Goal: Task Accomplishment & Management: Manage account settings

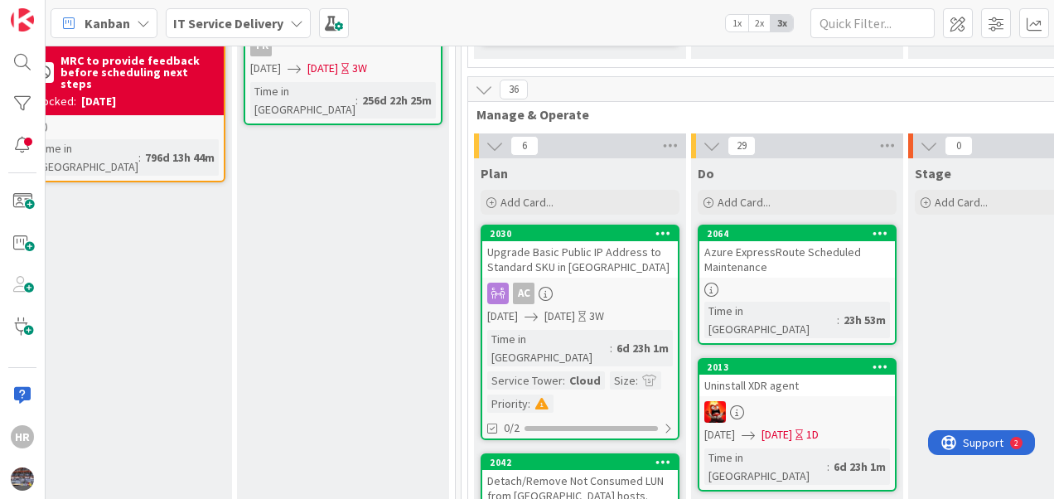
scroll to position [485, 512]
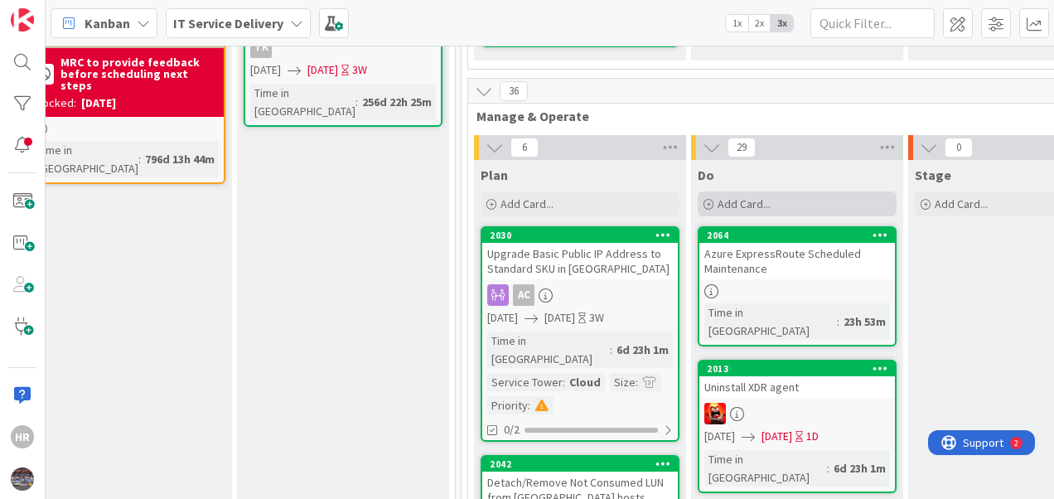
click at [733, 196] on span "Add Card..." at bounding box center [743, 203] width 53 height 15
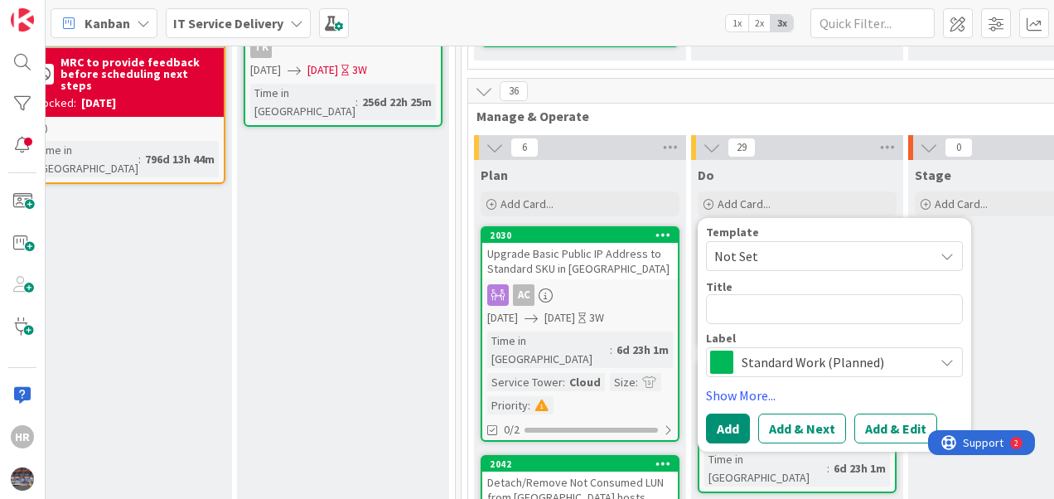
type textarea "x"
type textarea "N"
type textarea "x"
type textarea "Na"
type textarea "x"
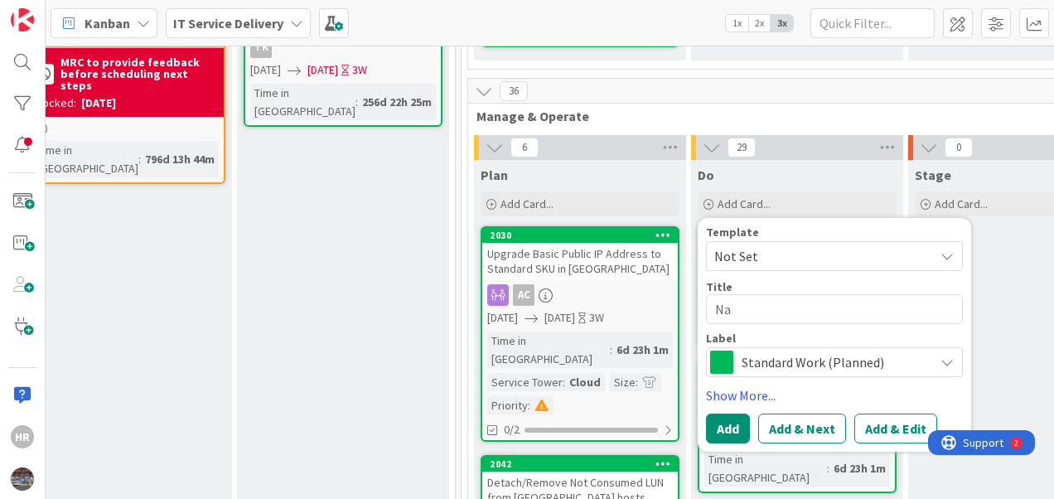
type textarea "Nag"
type textarea "x"
type textarea "Nagi"
type textarea "x"
type textarea "Nagio"
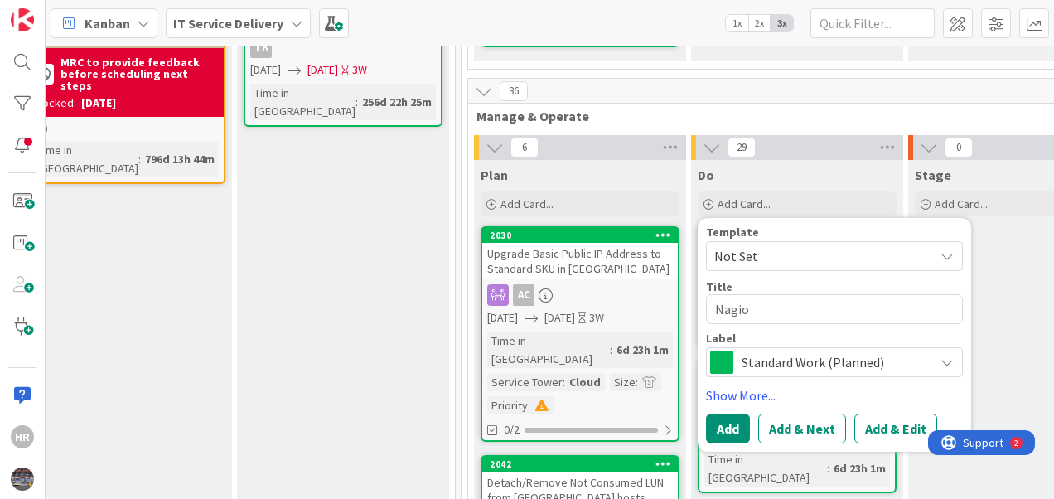
type textarea "x"
type textarea "Nagios"
type textarea "x"
type textarea "Nagios"
type textarea "x"
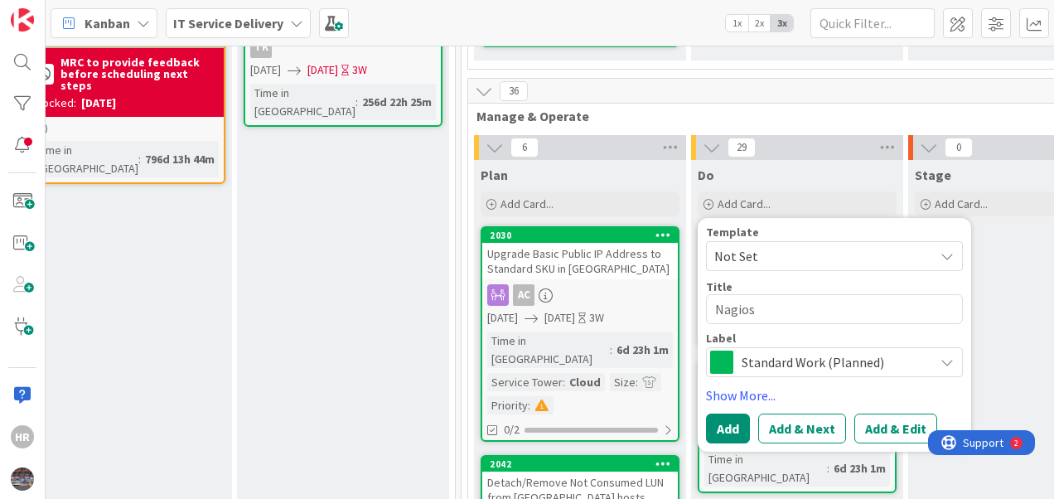
type textarea "Nagios s"
type textarea "x"
type textarea "Nagios se"
type textarea "x"
type textarea "Nagios ser"
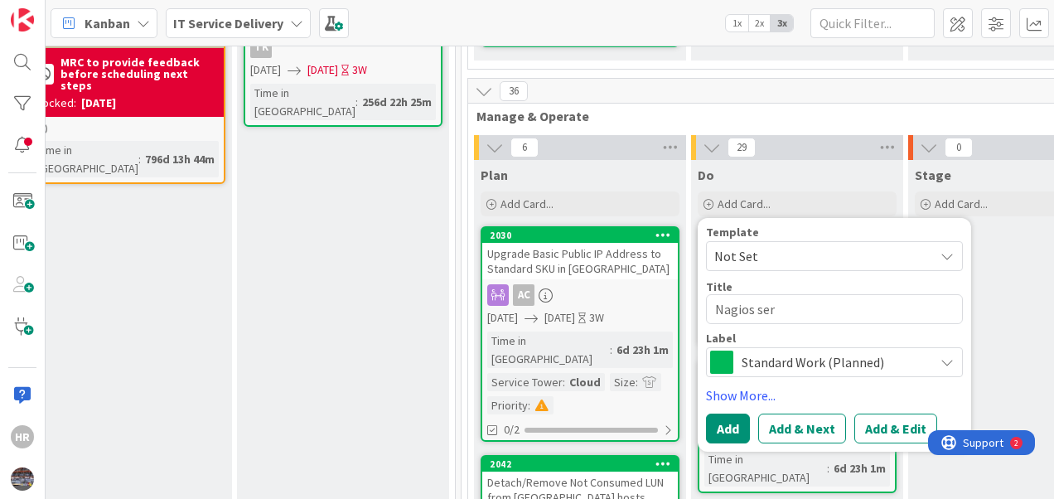
type textarea "x"
type textarea "Nagios serv"
type textarea "x"
type textarea "Nagios serve"
type textarea "x"
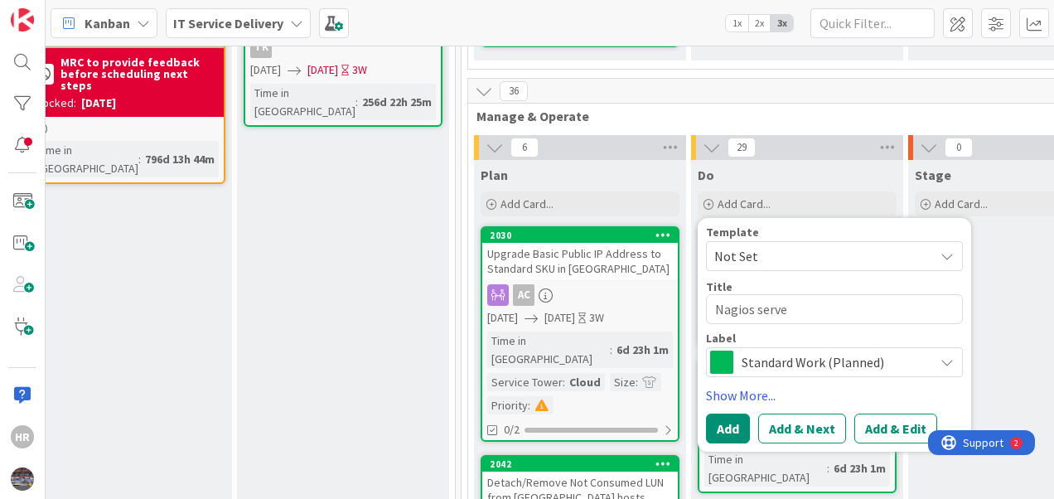
type textarea "Nagios server"
type textarea "x"
type textarea "Nagios server"
type textarea "x"
type textarea "Nagios server d"
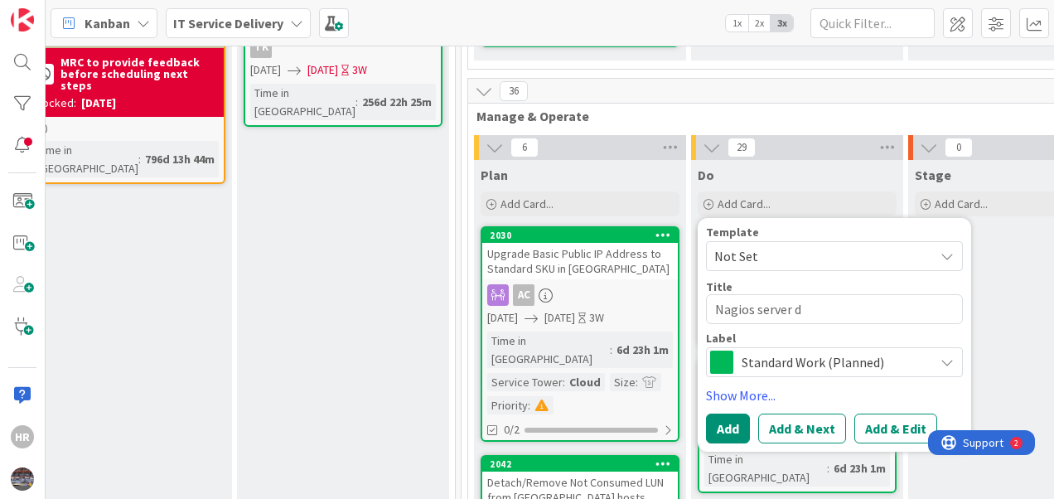
type textarea "x"
type textarea "Nagios server de"
type textarea "x"
type textarea "Nagios server dec"
type textarea "x"
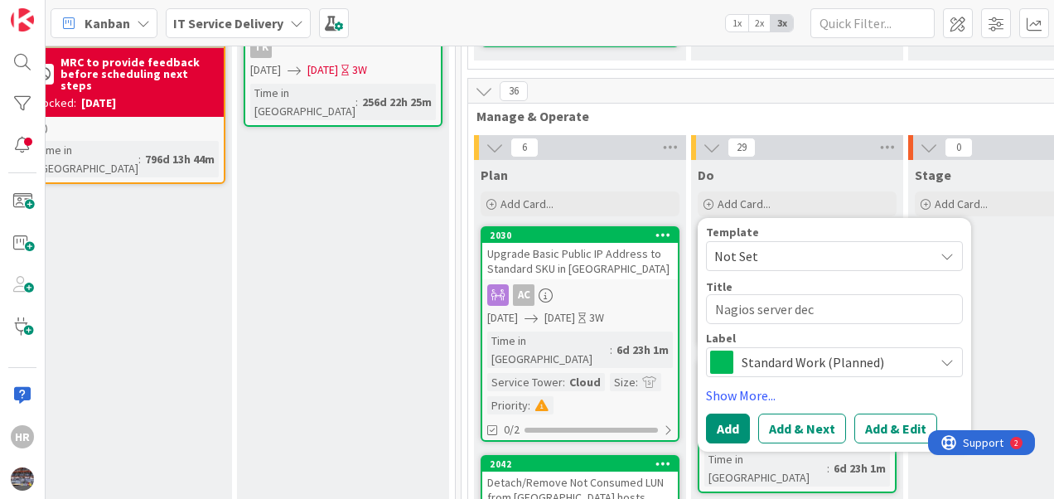
type textarea "Nagios server deco"
type textarea "x"
type textarea "Nagios server decom"
type textarea "x"
type textarea "Nagios server decomm"
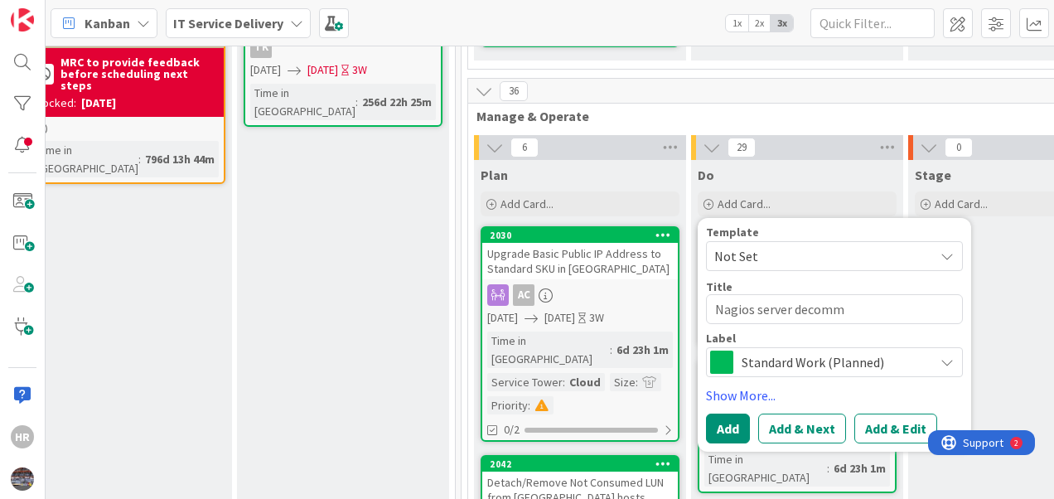
type textarea "x"
type textarea "Nagios server decommi"
type textarea "x"
type textarea "Nagios server decommis"
type textarea "x"
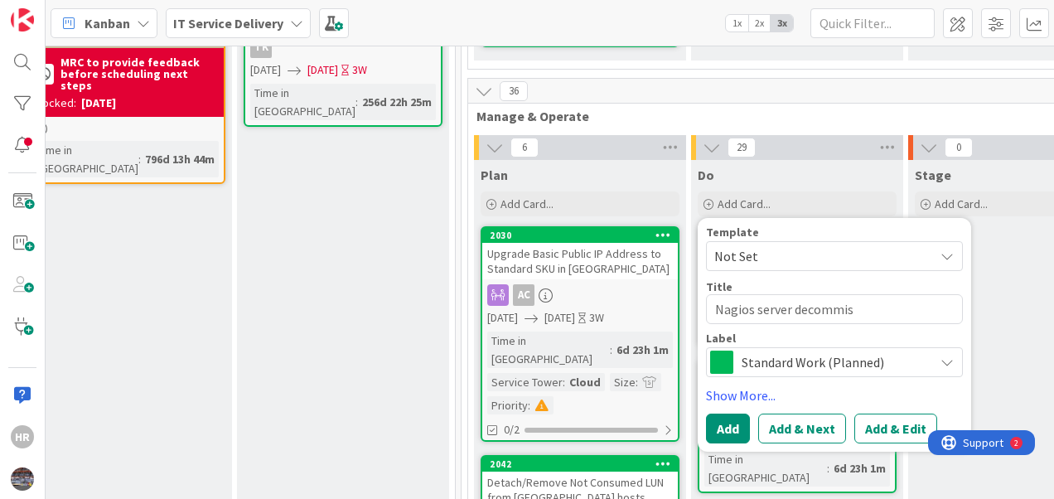
type textarea "Nagios server decommiss"
type textarea "x"
type textarea "Nagios server decommissio"
type textarea "x"
type textarea "Nagios server decommission"
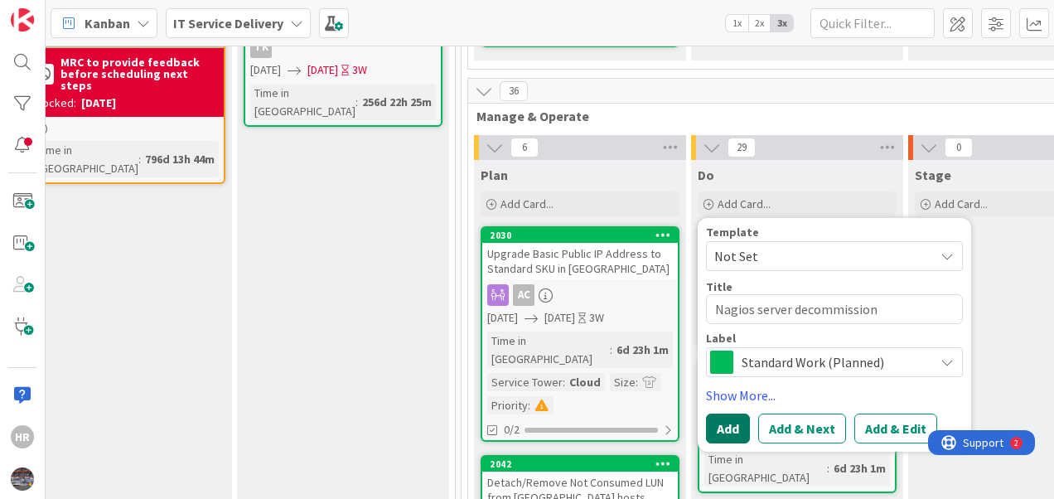
click at [727, 413] on button "Add" at bounding box center [728, 428] width 44 height 30
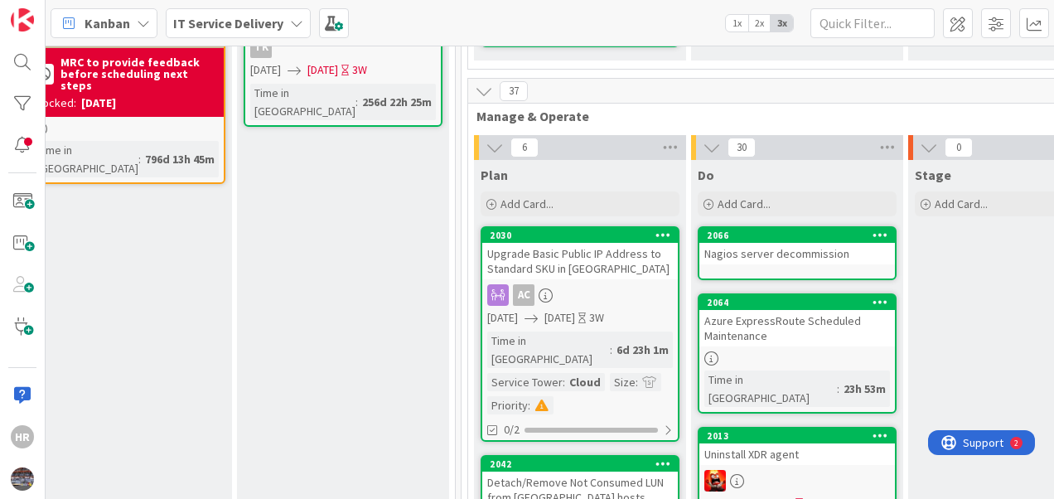
click at [770, 226] on link "2066 Nagios server decommission" at bounding box center [797, 253] width 199 height 54
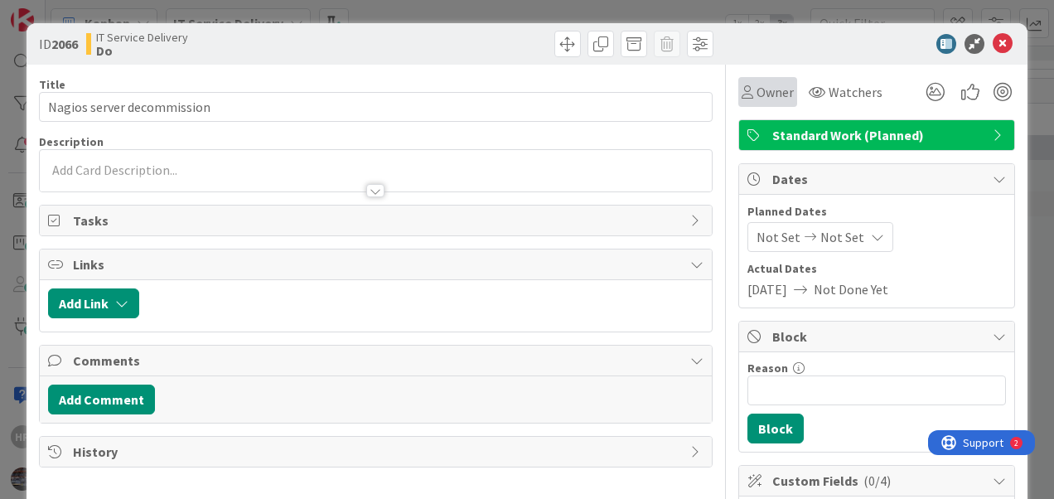
click at [764, 95] on span "Owner" at bounding box center [774, 92] width 37 height 20
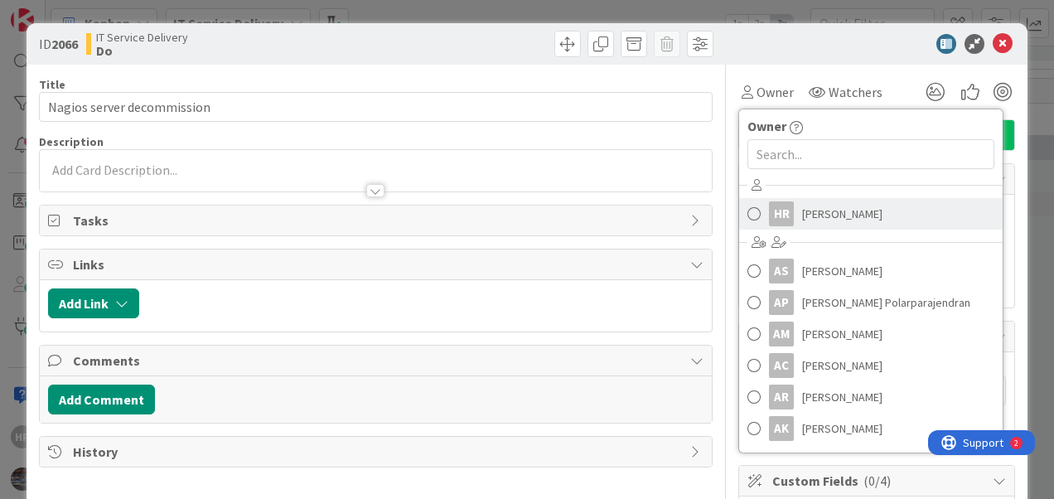
click at [810, 219] on span "Hafeezur Rahman" at bounding box center [842, 213] width 80 height 25
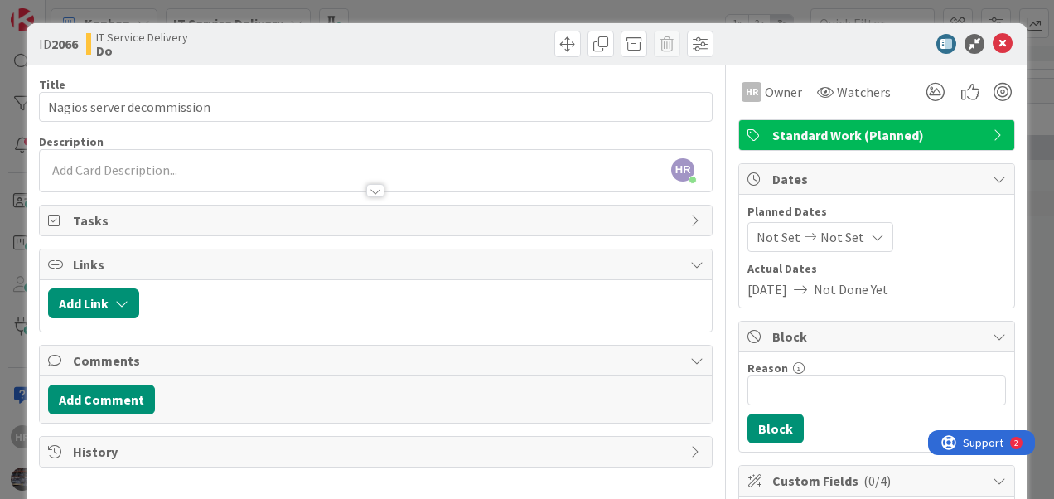
click at [762, 227] on span "Not Set" at bounding box center [778, 237] width 44 height 20
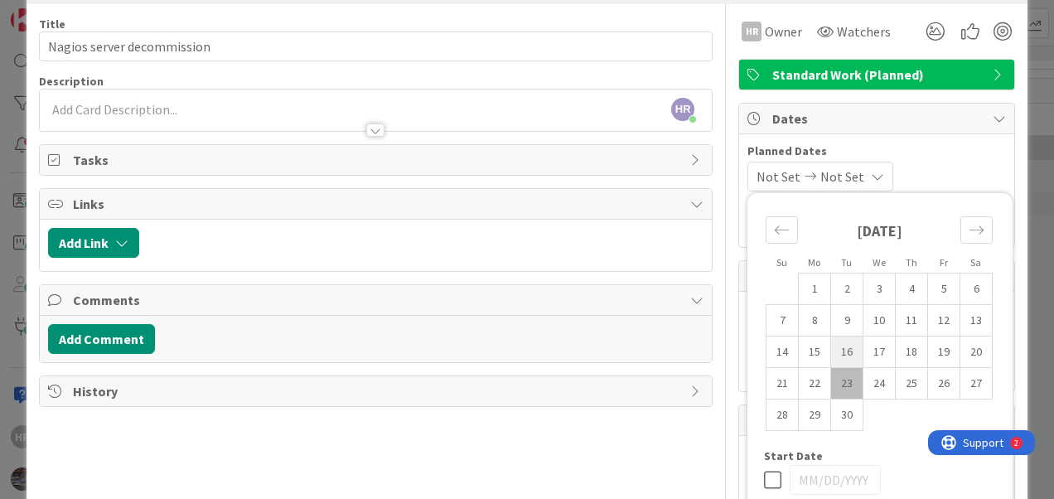
scroll to position [62, 0]
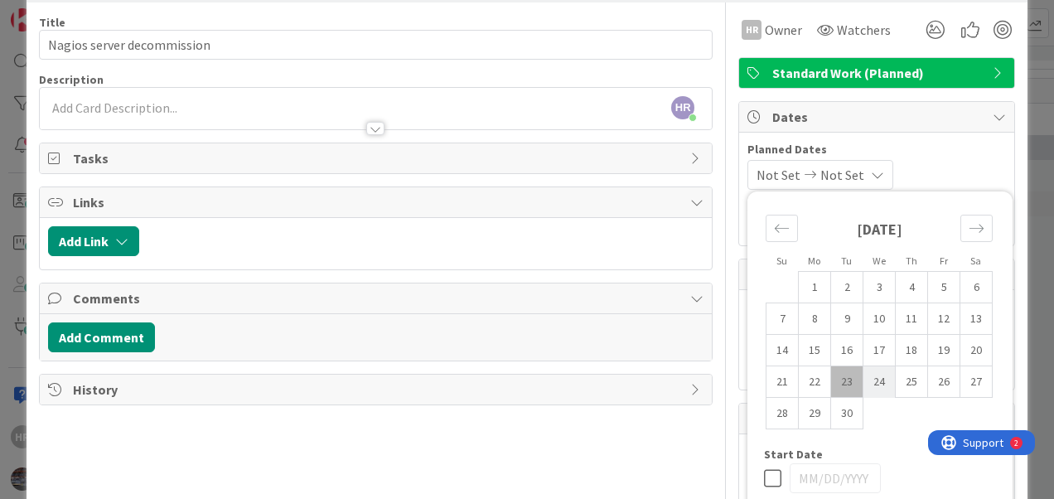
click at [869, 379] on td "24" at bounding box center [879, 381] width 32 height 31
type input "09/24/2025"
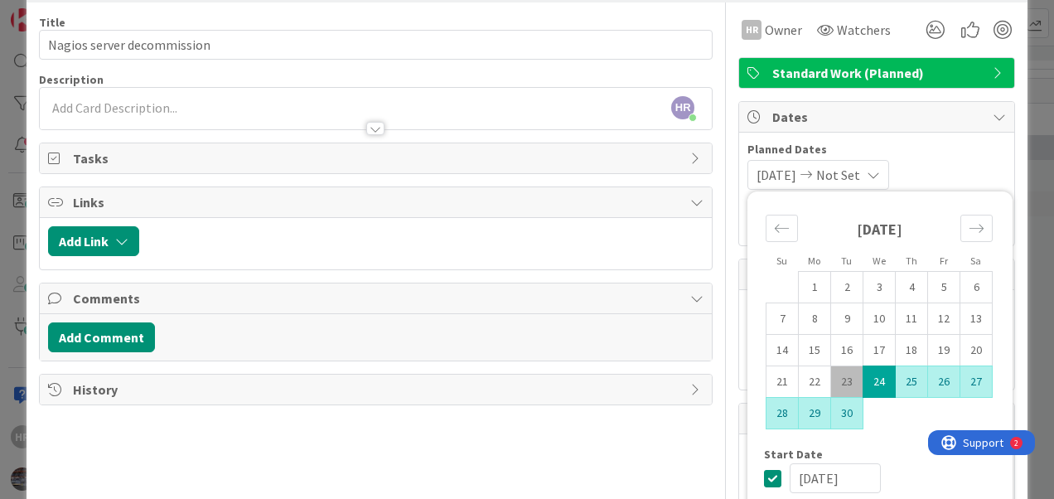
click at [831, 413] on td "30" at bounding box center [847, 413] width 32 height 31
type input "[DATE]"
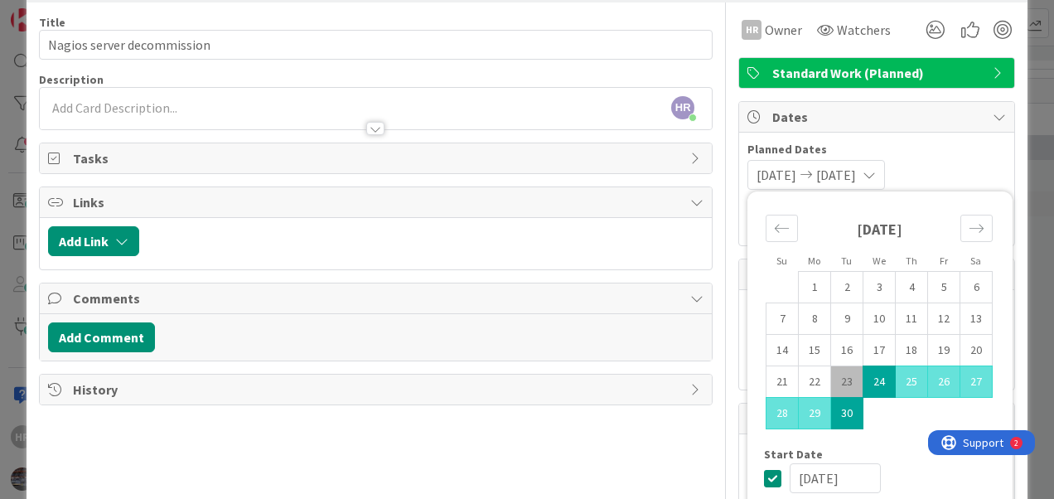
click at [831, 411] on td "30" at bounding box center [847, 413] width 32 height 31
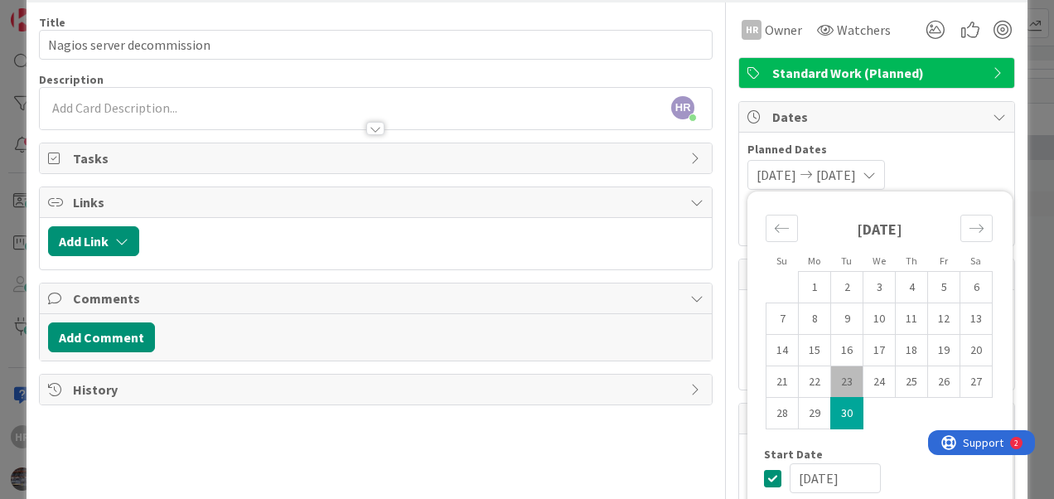
click at [832, 378] on td "23" at bounding box center [847, 381] width 32 height 31
type input "[DATE]"
click at [969, 222] on icon "Move forward to switch to the next month." at bounding box center [977, 228] width 16 height 16
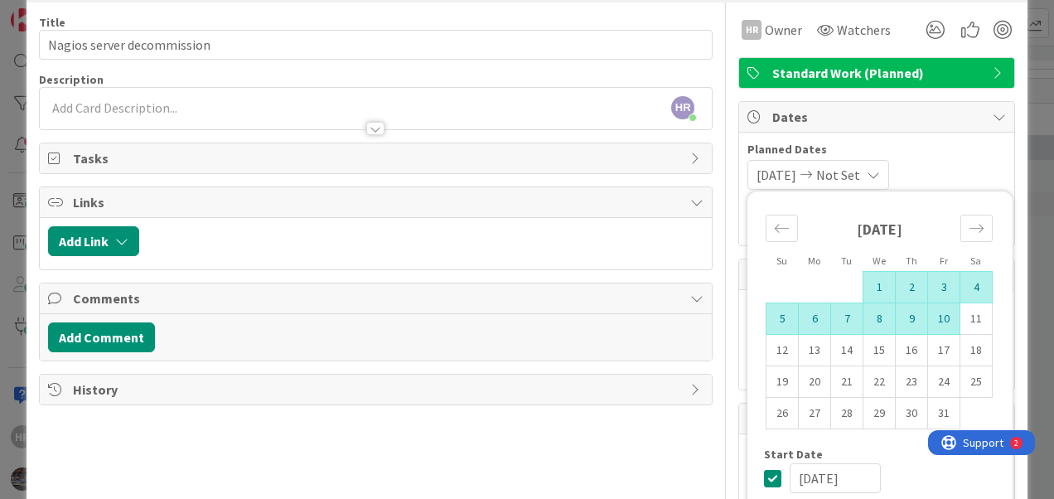
click at [928, 315] on td "10" at bounding box center [944, 318] width 32 height 31
type input "[DATE]"
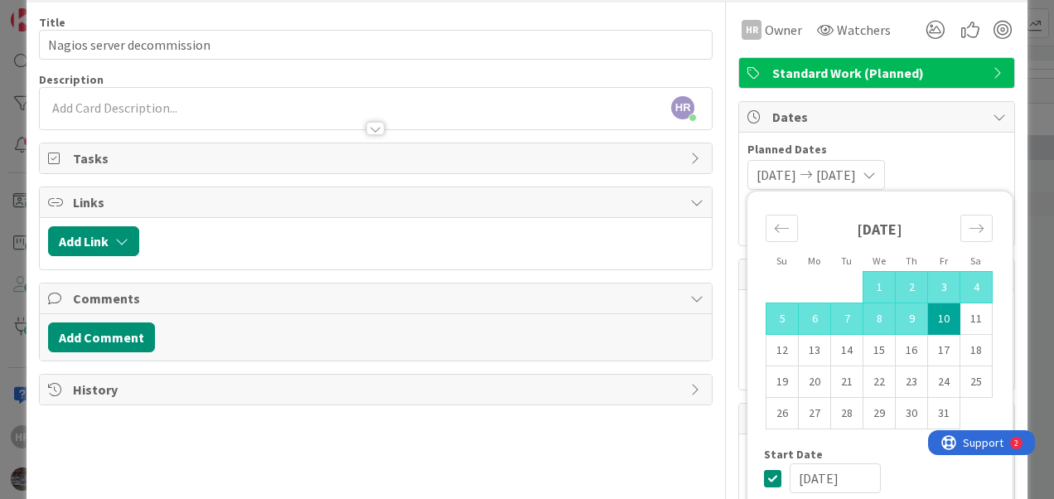
click at [983, 143] on span "Planned Dates" at bounding box center [876, 149] width 258 height 17
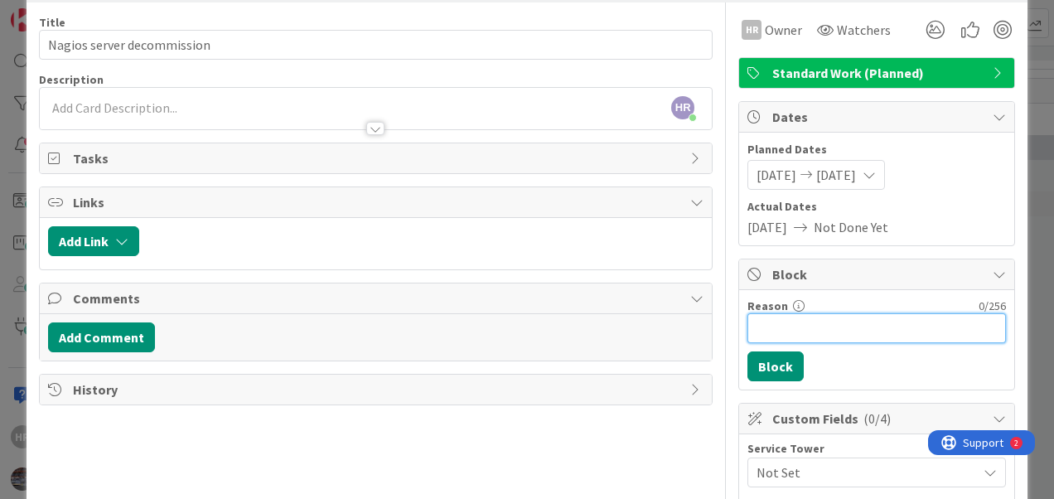
click at [792, 317] on input "Reason" at bounding box center [876, 328] width 258 height 30
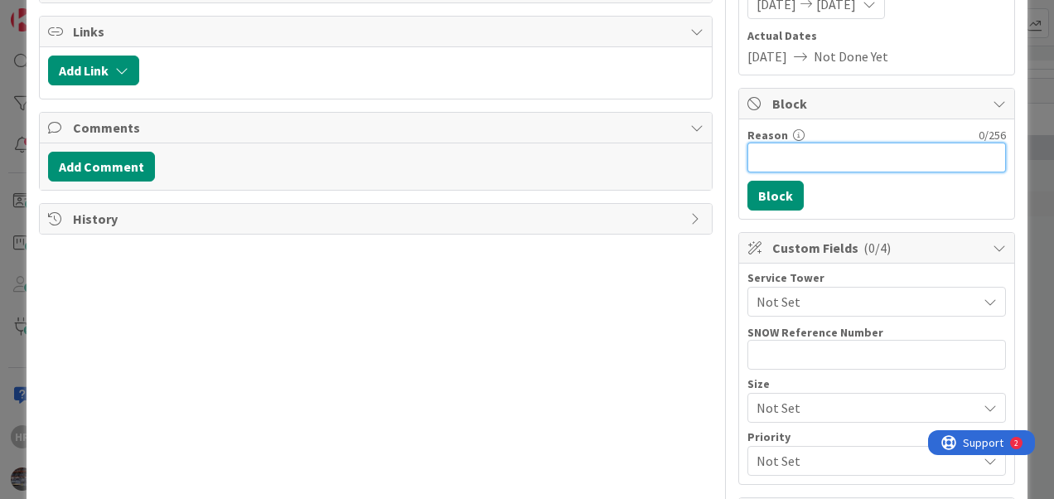
scroll to position [234, 0]
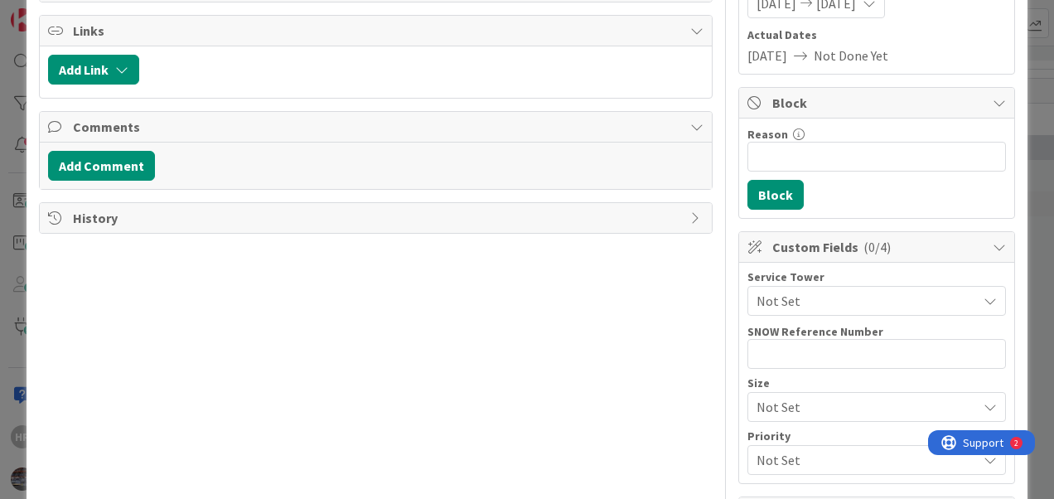
click at [820, 302] on span "Not Set" at bounding box center [866, 301] width 220 height 20
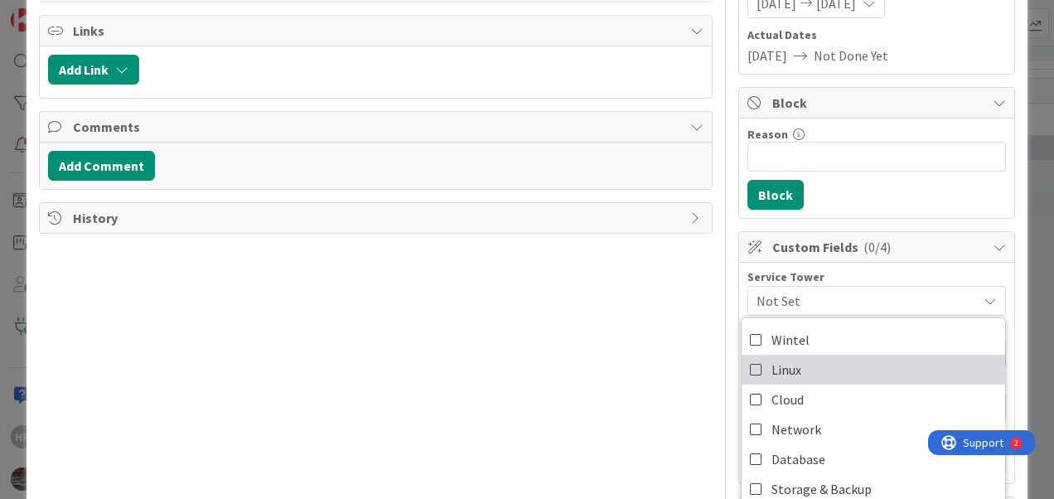
click at [771, 360] on span "Linux" at bounding box center [786, 369] width 30 height 25
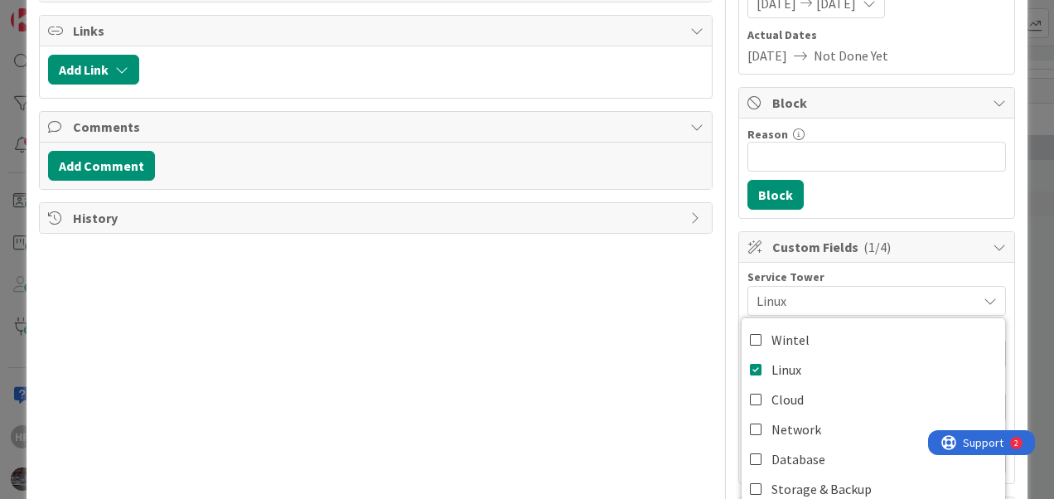
click at [664, 321] on div "Title 26 / 128 Nagios server decommission Description HR Hafeezur Rahman just j…" at bounding box center [376, 252] width 674 height 842
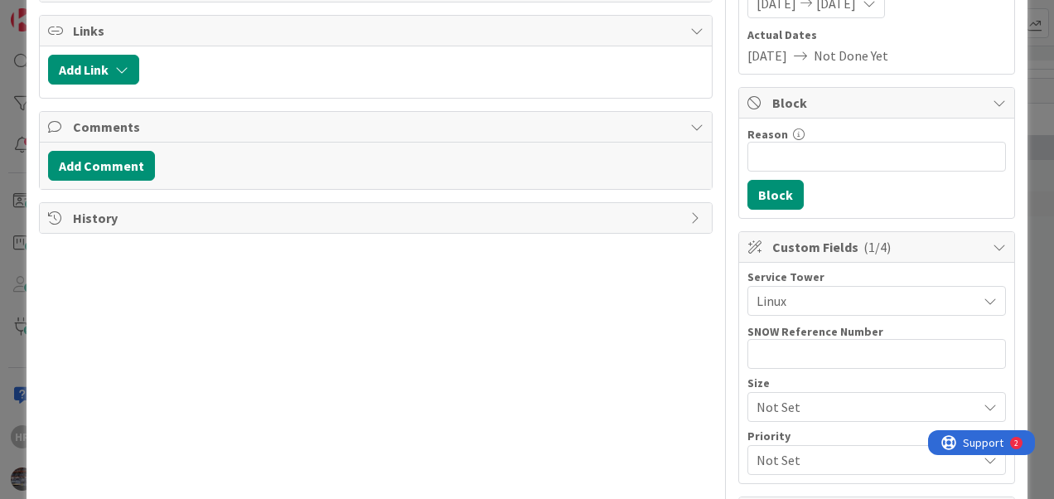
click at [774, 399] on span "Not Set" at bounding box center [862, 406] width 212 height 23
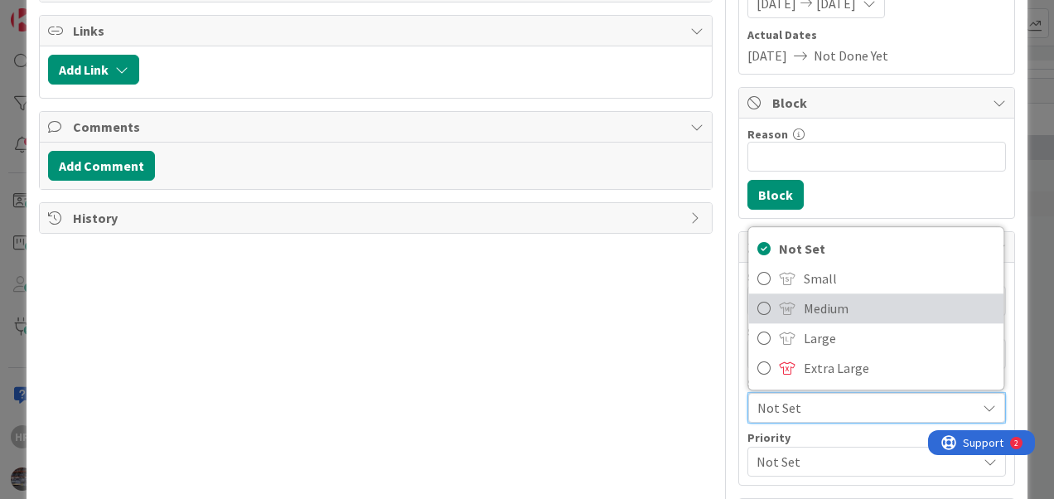
click at [749, 305] on link "Medium" at bounding box center [876, 308] width 255 height 30
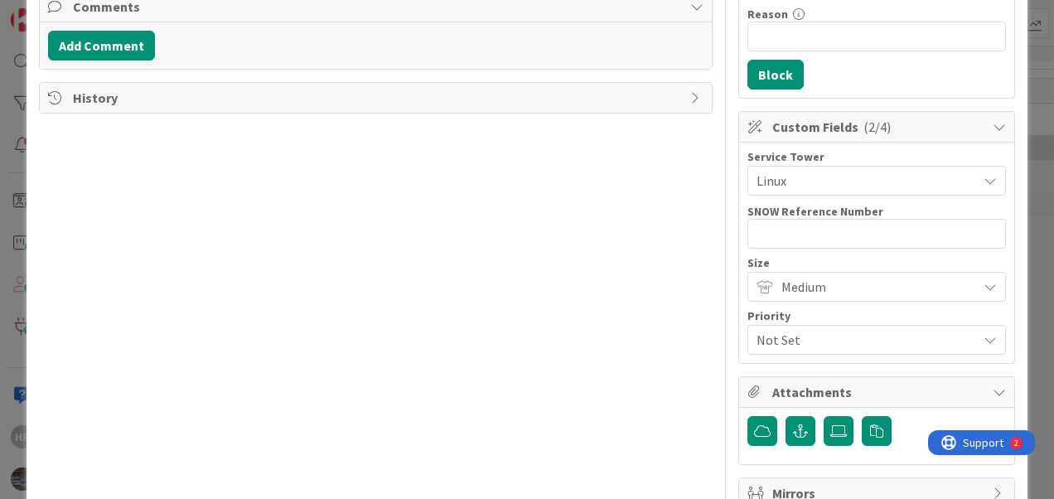
scroll to position [355, 0]
click at [774, 331] on span "Not Set" at bounding box center [862, 338] width 212 height 23
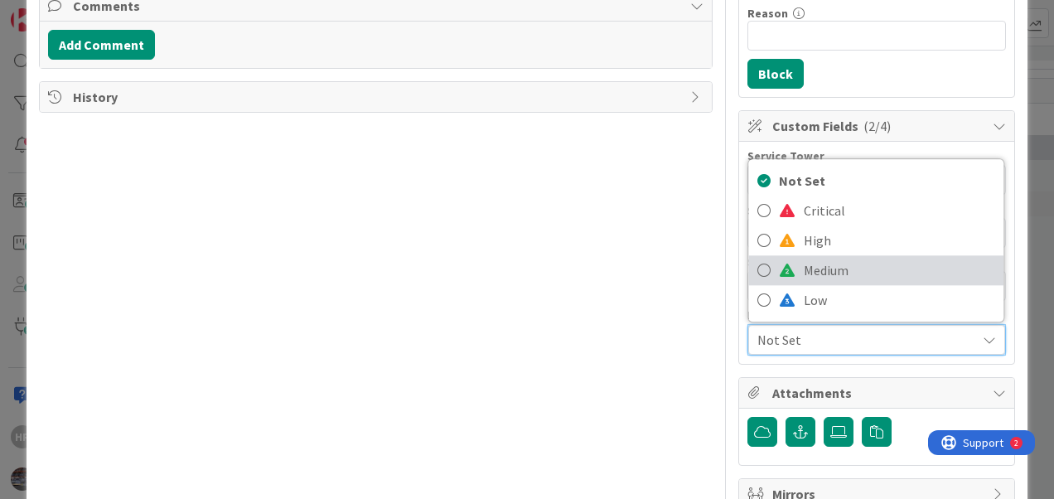
click at [757, 271] on icon at bounding box center [763, 270] width 13 height 25
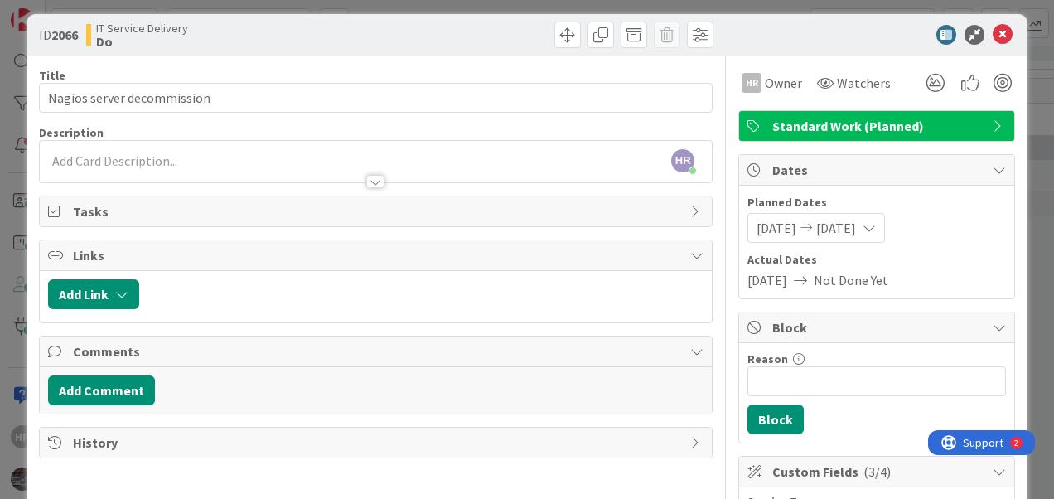
scroll to position [0, 0]
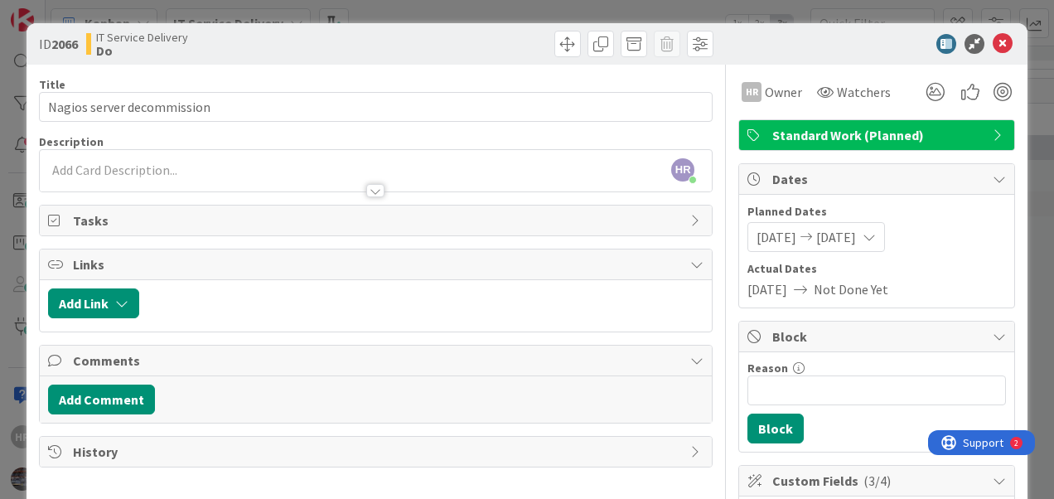
click at [298, 168] on div "HR Hafeezur Rahman just joined" at bounding box center [376, 170] width 672 height 41
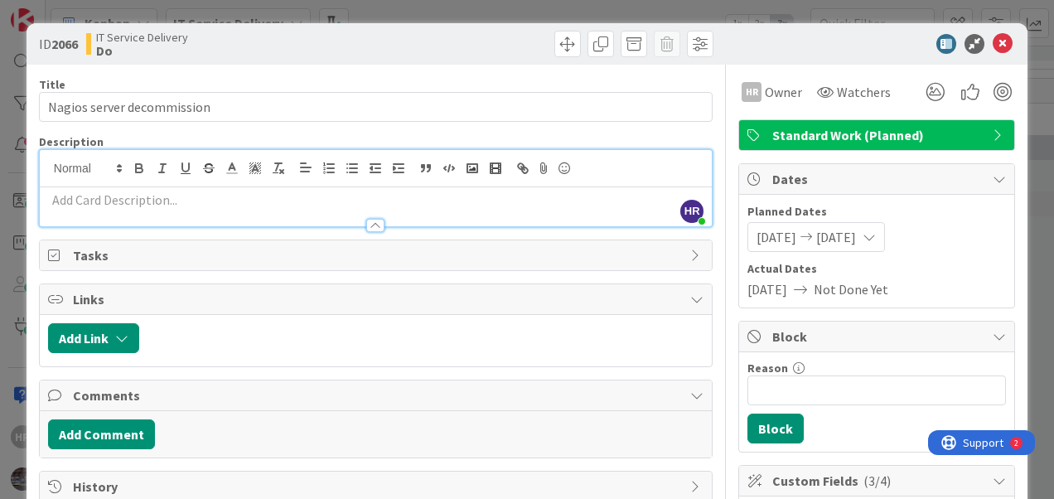
click at [236, 200] on p at bounding box center [375, 200] width 655 height 19
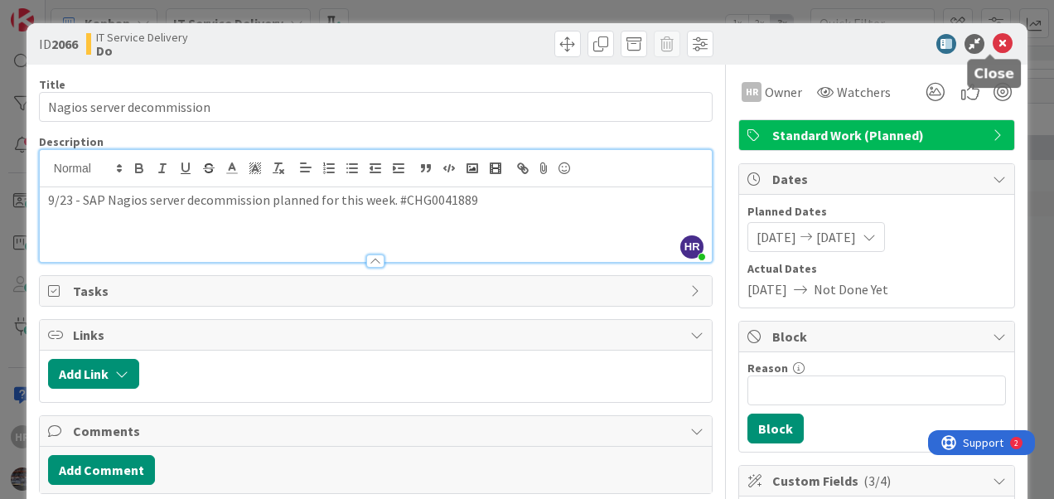
click at [993, 46] on icon at bounding box center [1003, 44] width 20 height 20
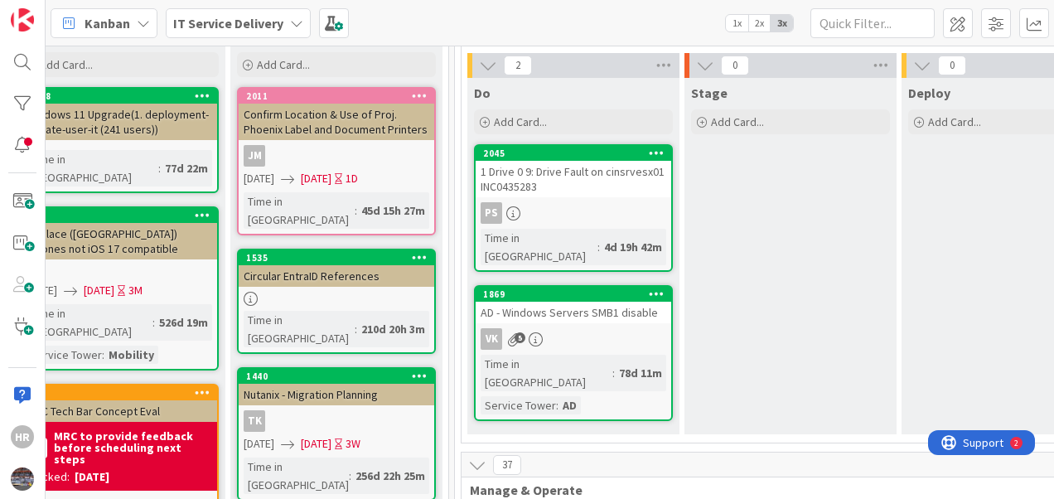
scroll to position [0, 519]
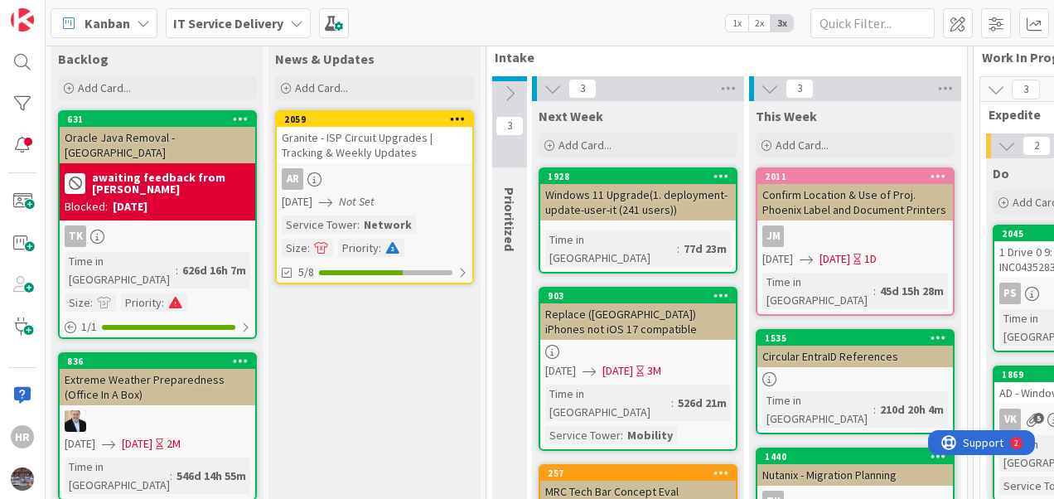
scroll to position [30, 0]
